Goal: Transaction & Acquisition: Purchase product/service

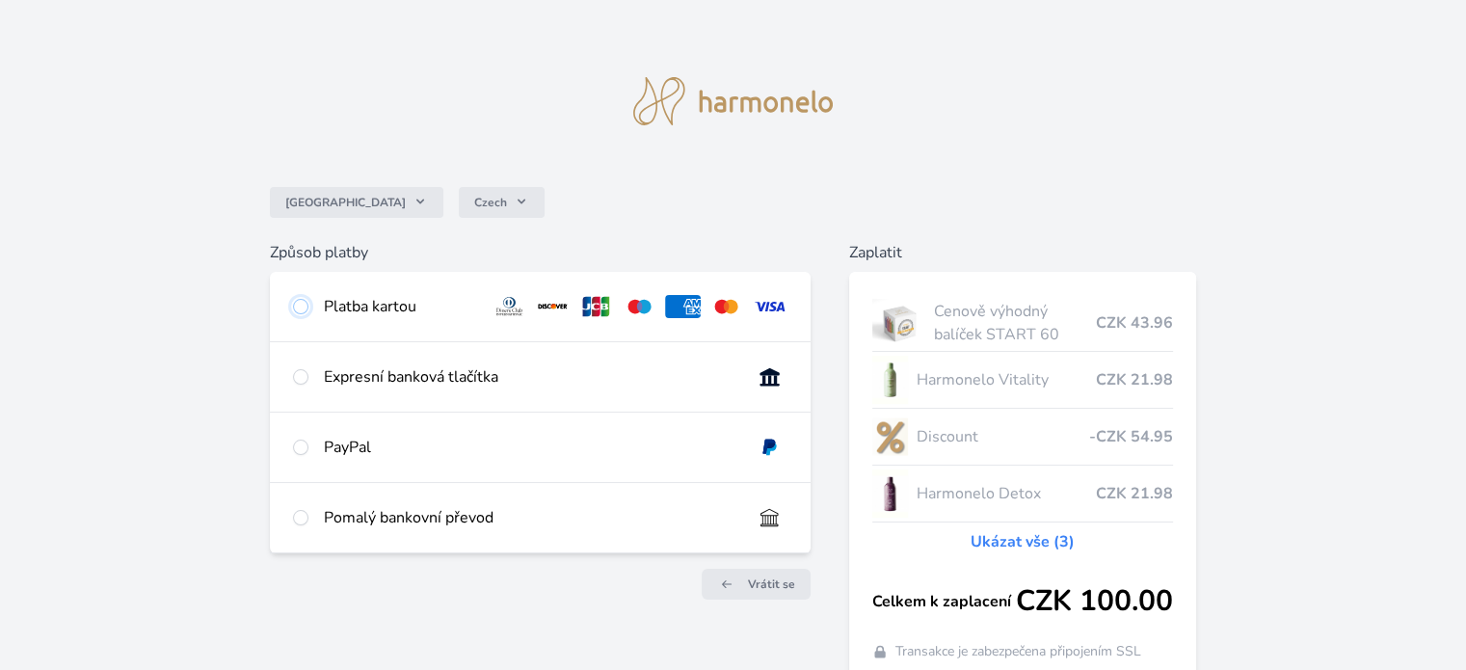
click at [298, 311] on input "radio" at bounding box center [300, 306] width 15 height 15
radio input "true"
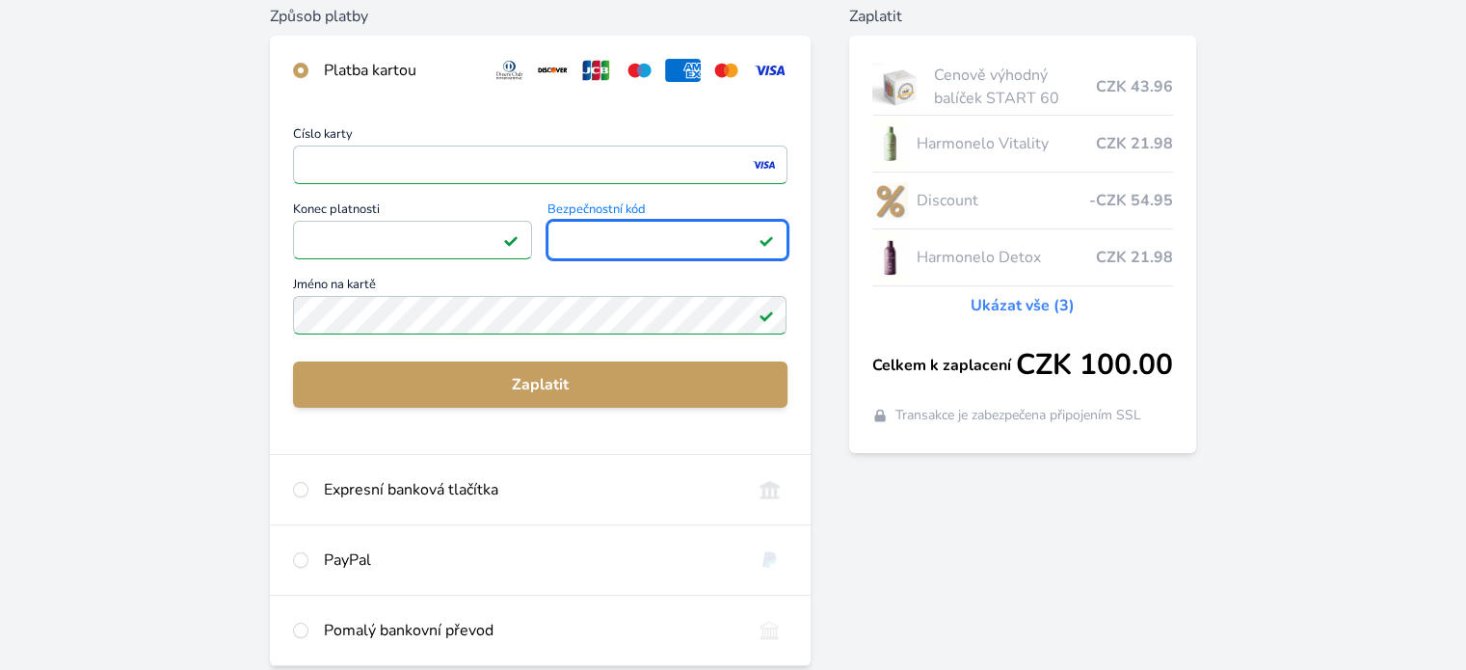
scroll to position [244, 0]
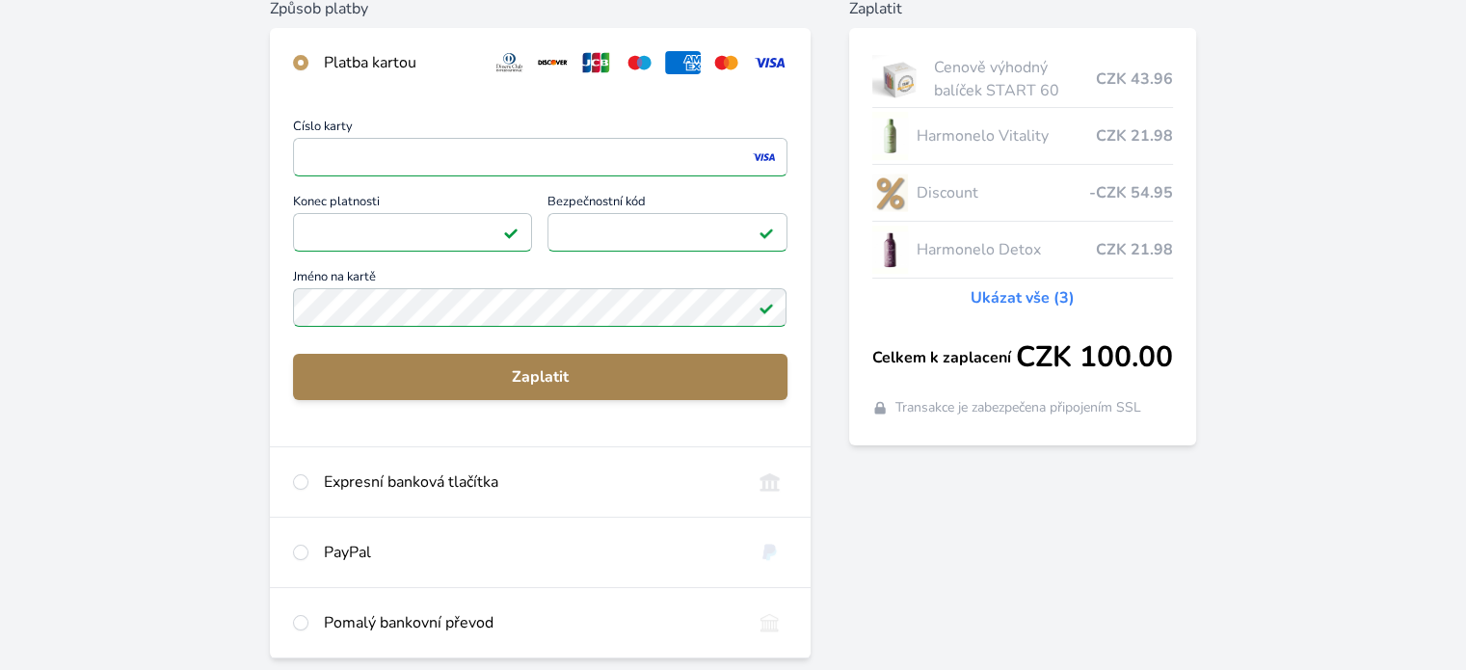
click at [567, 367] on span "Zaplatit" at bounding box center [539, 376] width 463 height 23
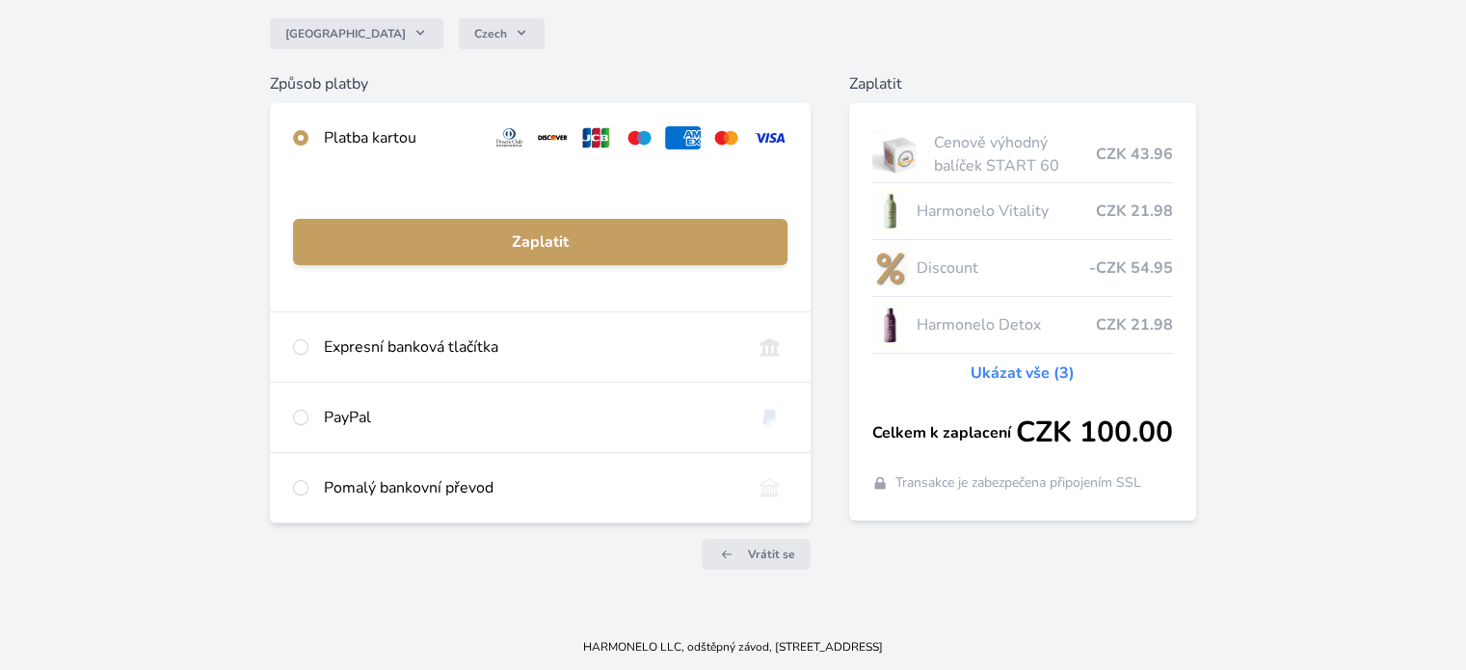
scroll to position [168, 0]
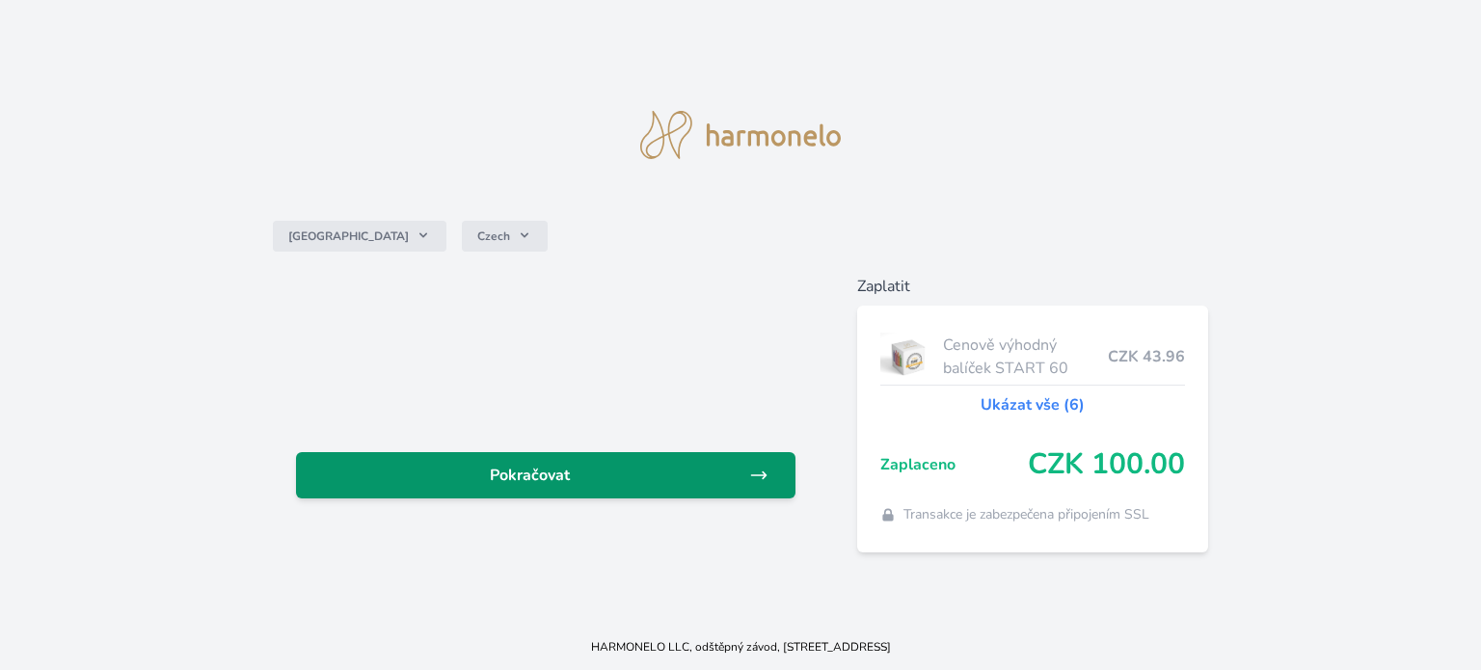
click at [511, 477] on span "Pokračovat" at bounding box center [530, 475] width 438 height 23
